Goal: Task Accomplishment & Management: Manage account settings

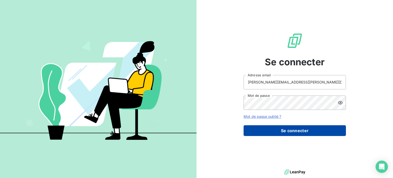
click at [294, 130] on button "Se connecter" at bounding box center [295, 130] width 102 height 11
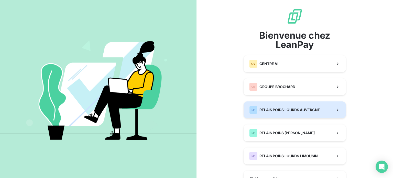
click at [311, 109] on span "RELAIS POIDS LOURDS AUVERGNE" at bounding box center [290, 109] width 61 height 5
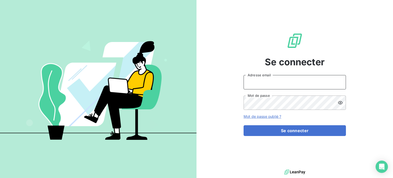
type input "[PERSON_NAME][EMAIL_ADDRESS][PERSON_NAME][DOMAIN_NAME]"
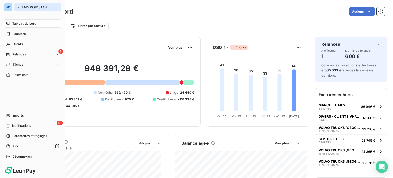
click at [29, 7] on span "RELAIS POIDS LOURDS AUVERGNE" at bounding box center [34, 7] width 34 height 4
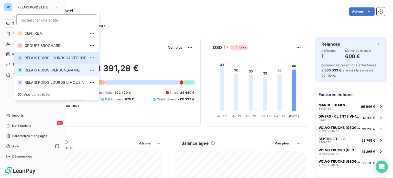
click at [49, 70] on span "RELAIS POIDS [PERSON_NAME]" at bounding box center [55, 70] width 61 height 5
